Goal: Check status: Verify the current state of an ongoing process or item

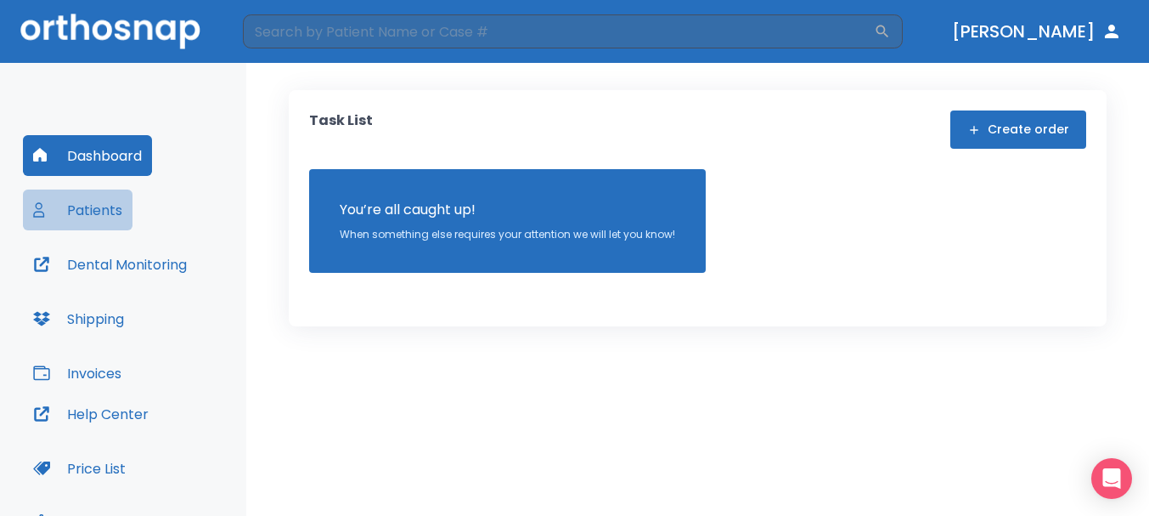
click at [109, 205] on button "Patients" at bounding box center [78, 209] width 110 height 41
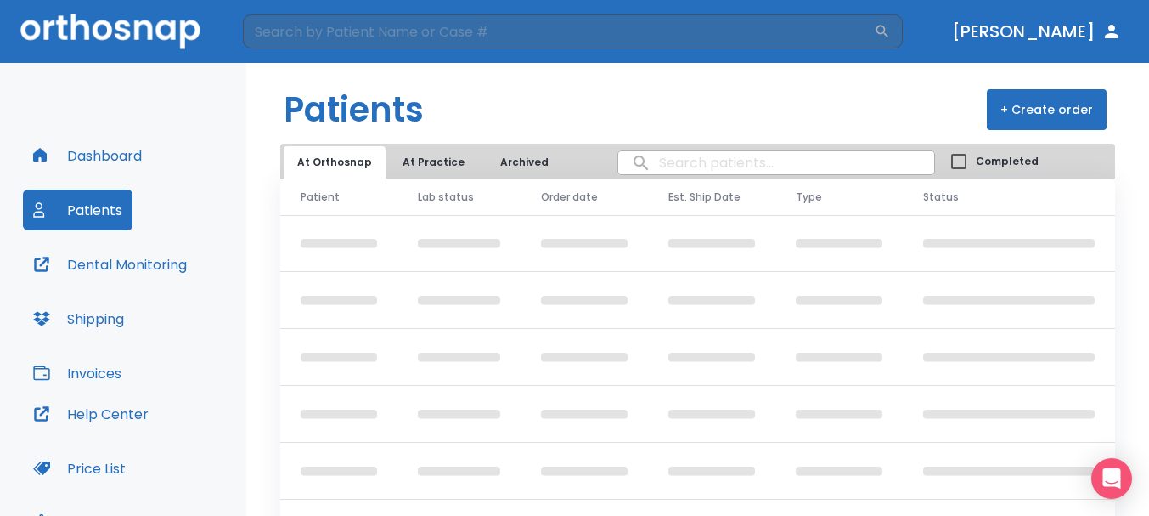
click at [425, 156] on button "At Practice" at bounding box center [433, 162] width 89 height 32
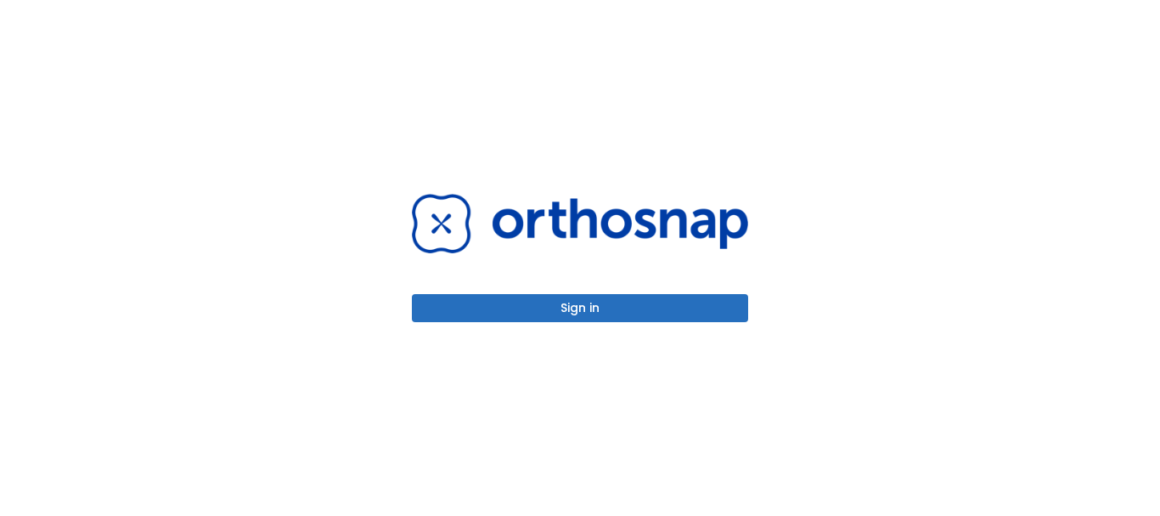
click at [534, 308] on button "Sign in" at bounding box center [580, 308] width 336 height 28
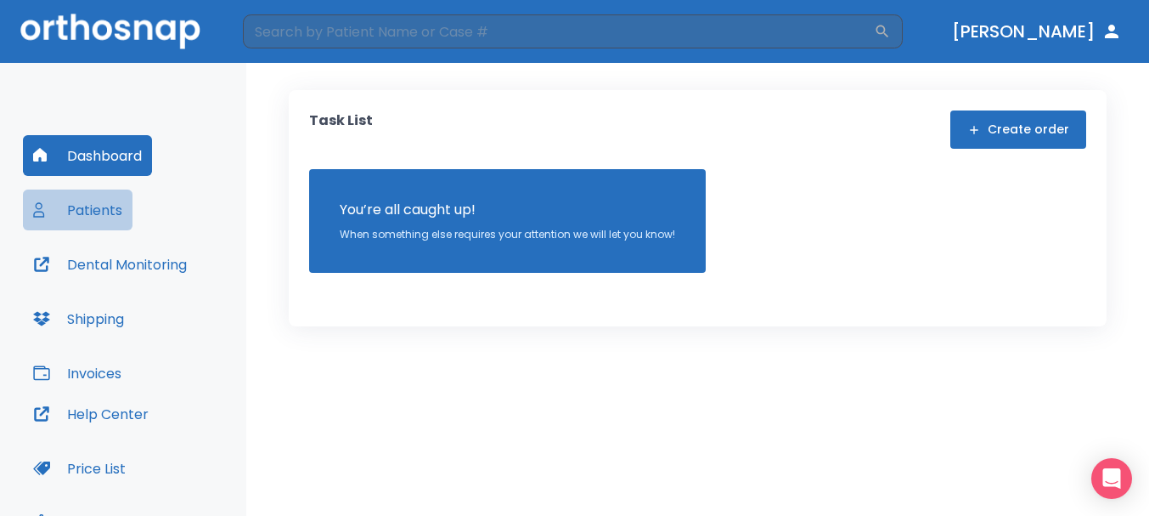
click at [94, 212] on button "Patients" at bounding box center [78, 209] width 110 height 41
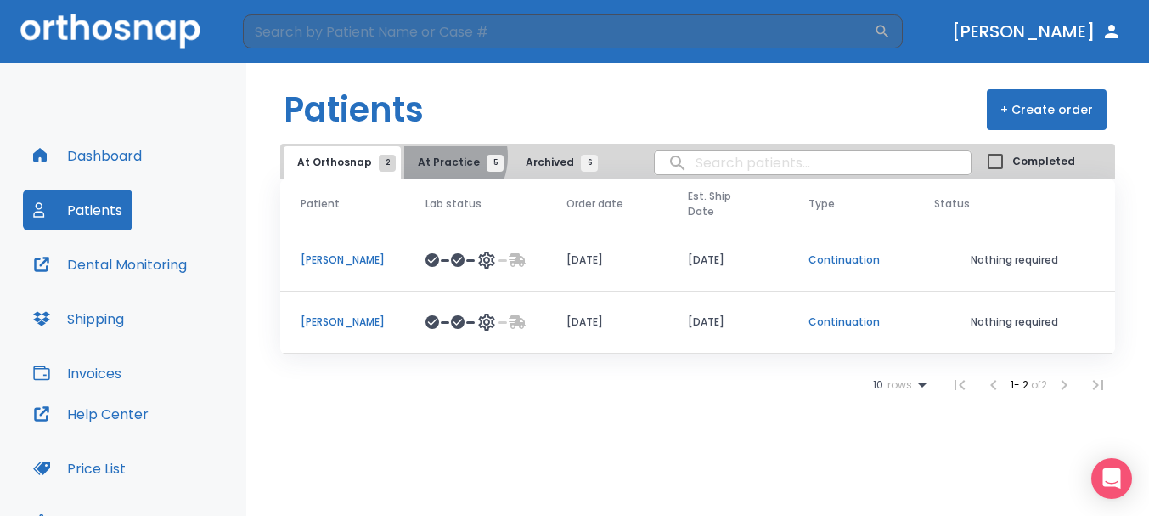
click at [434, 156] on span "At Practice 5" at bounding box center [456, 162] width 77 height 15
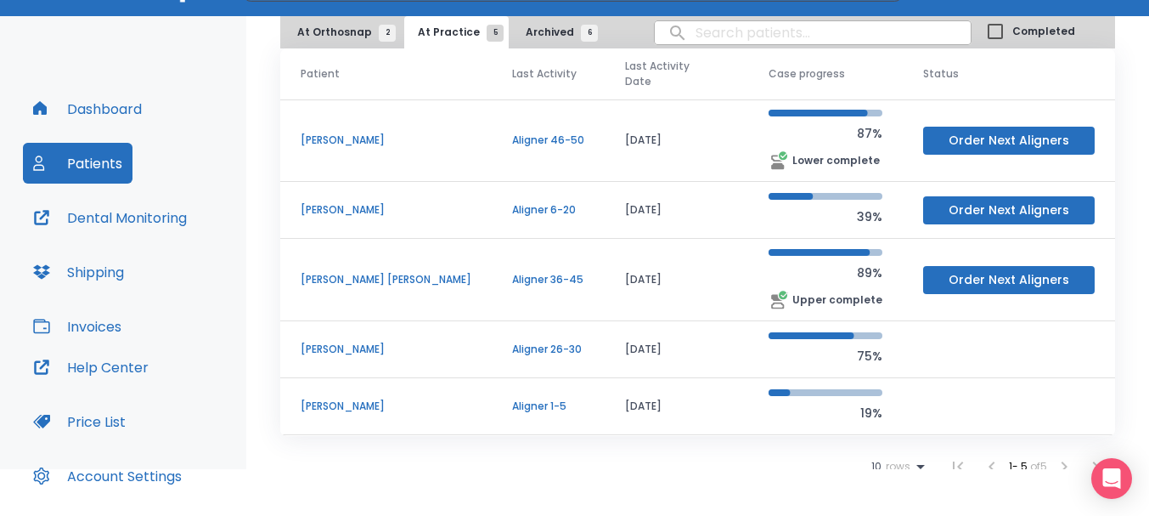
scroll to position [85, 0]
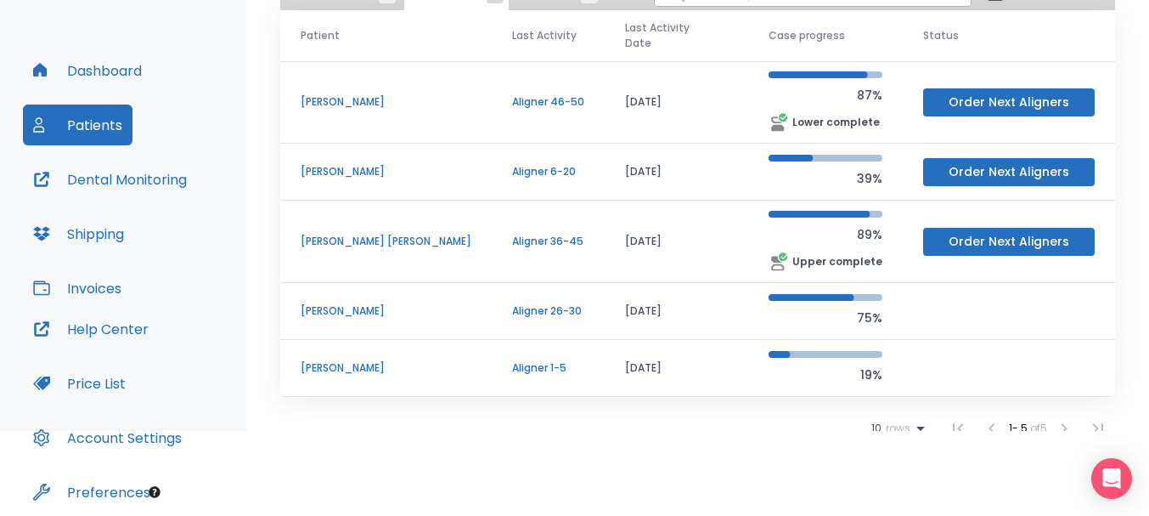
click at [408, 164] on p "anna allumbaugh-cross" at bounding box center [386, 171] width 171 height 15
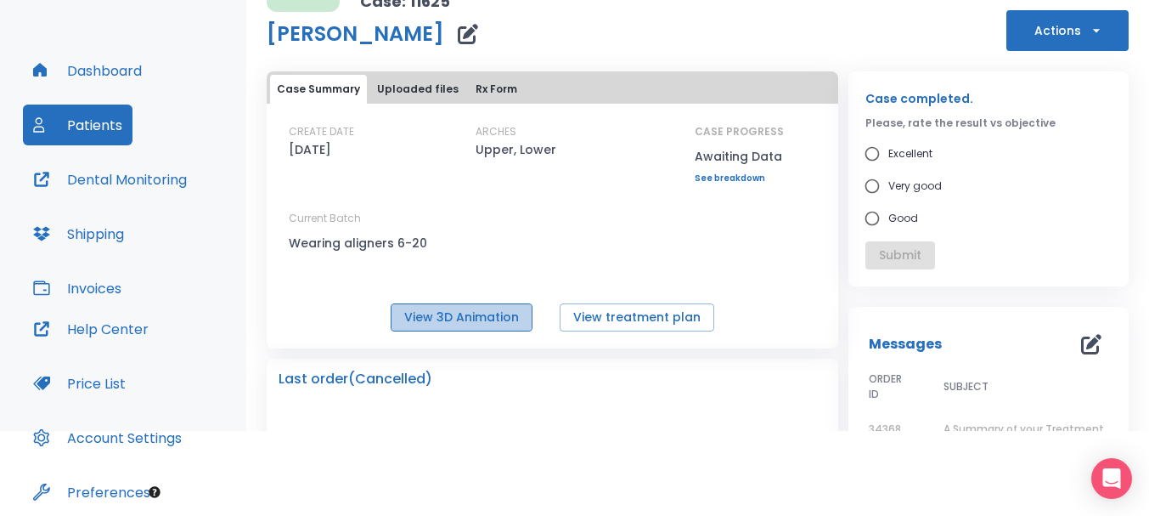
click at [454, 308] on button "View 3D Animation" at bounding box center [462, 317] width 142 height 28
